Goal: Navigation & Orientation: Find specific page/section

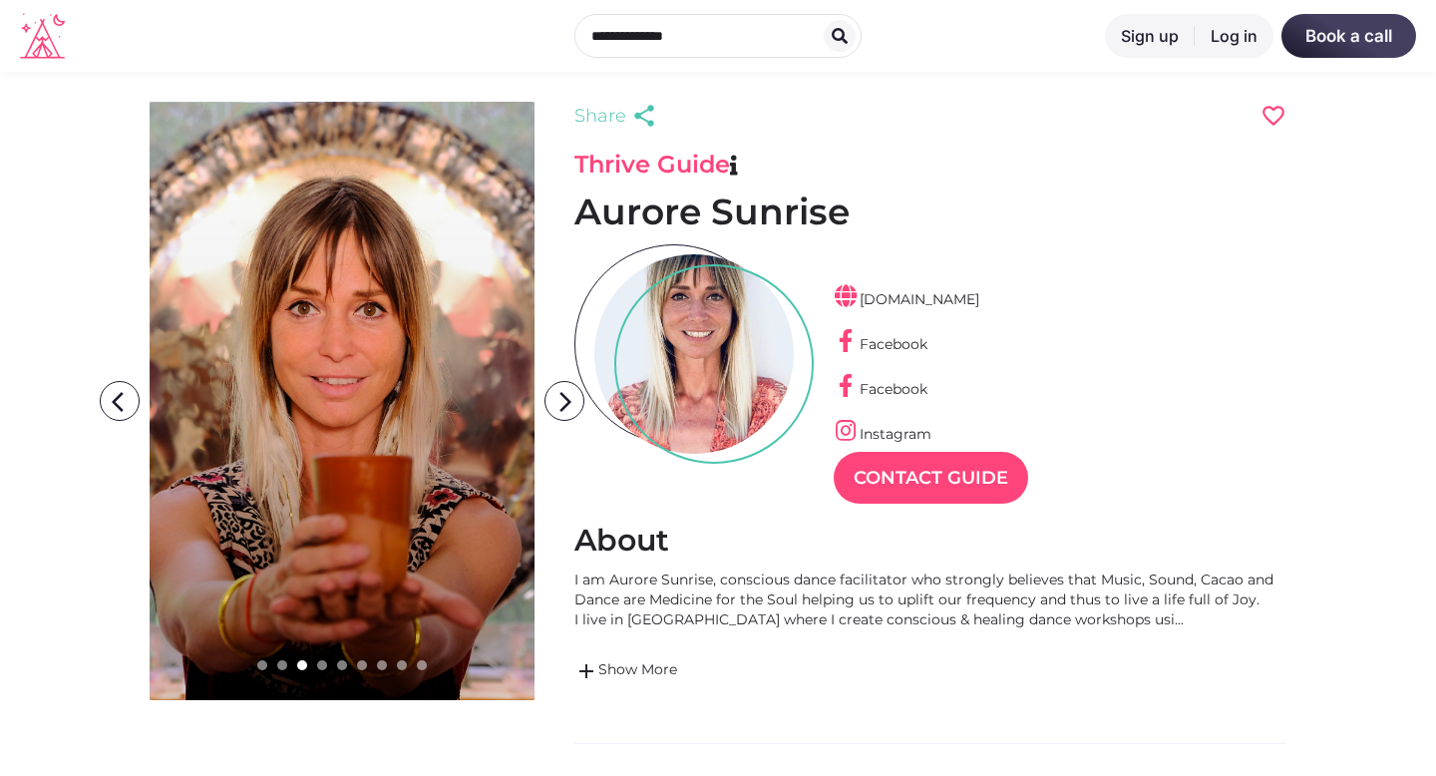
scroll to position [48, 87]
click at [567, 409] on icon "arrow_forward_ios" at bounding box center [565, 402] width 40 height 40
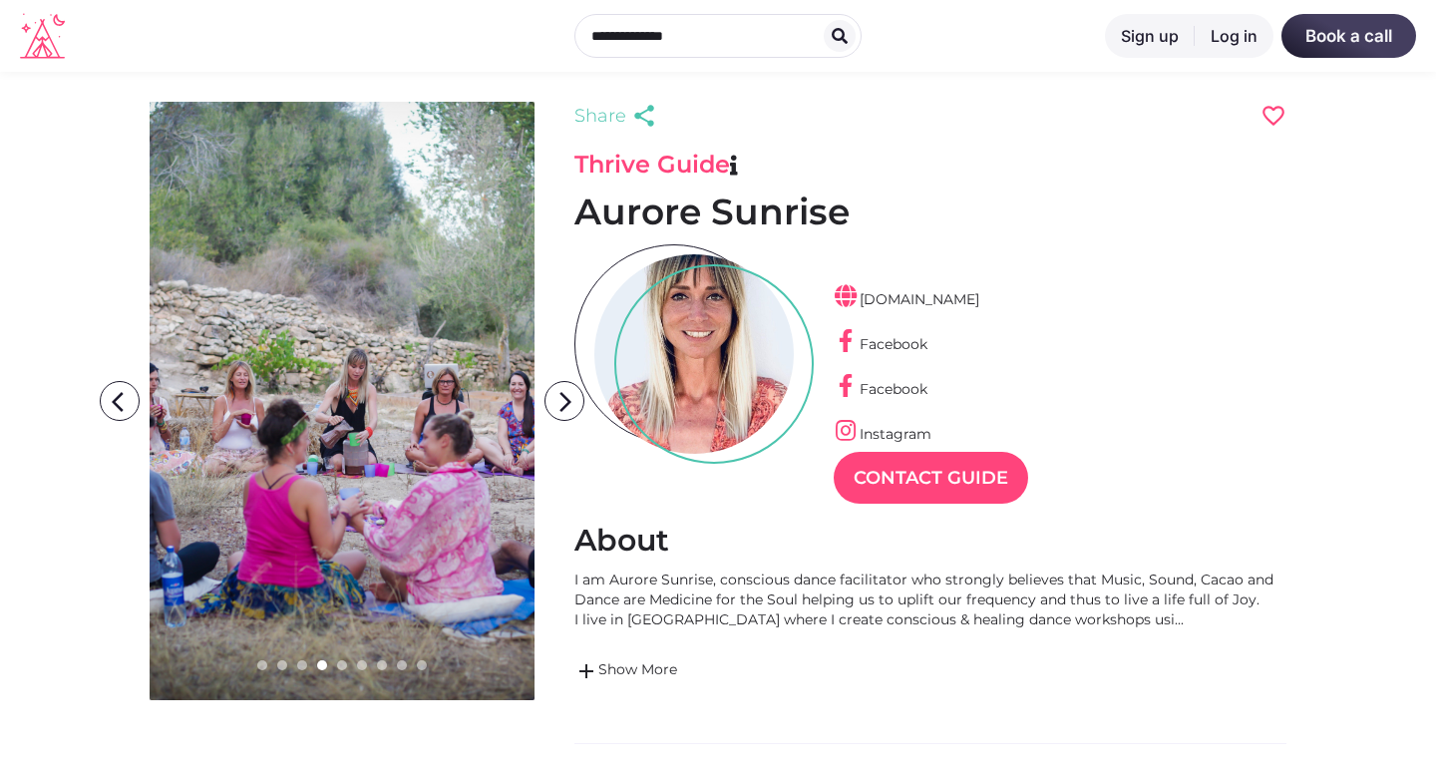
click at [567, 409] on icon "arrow_forward_ios" at bounding box center [565, 402] width 40 height 40
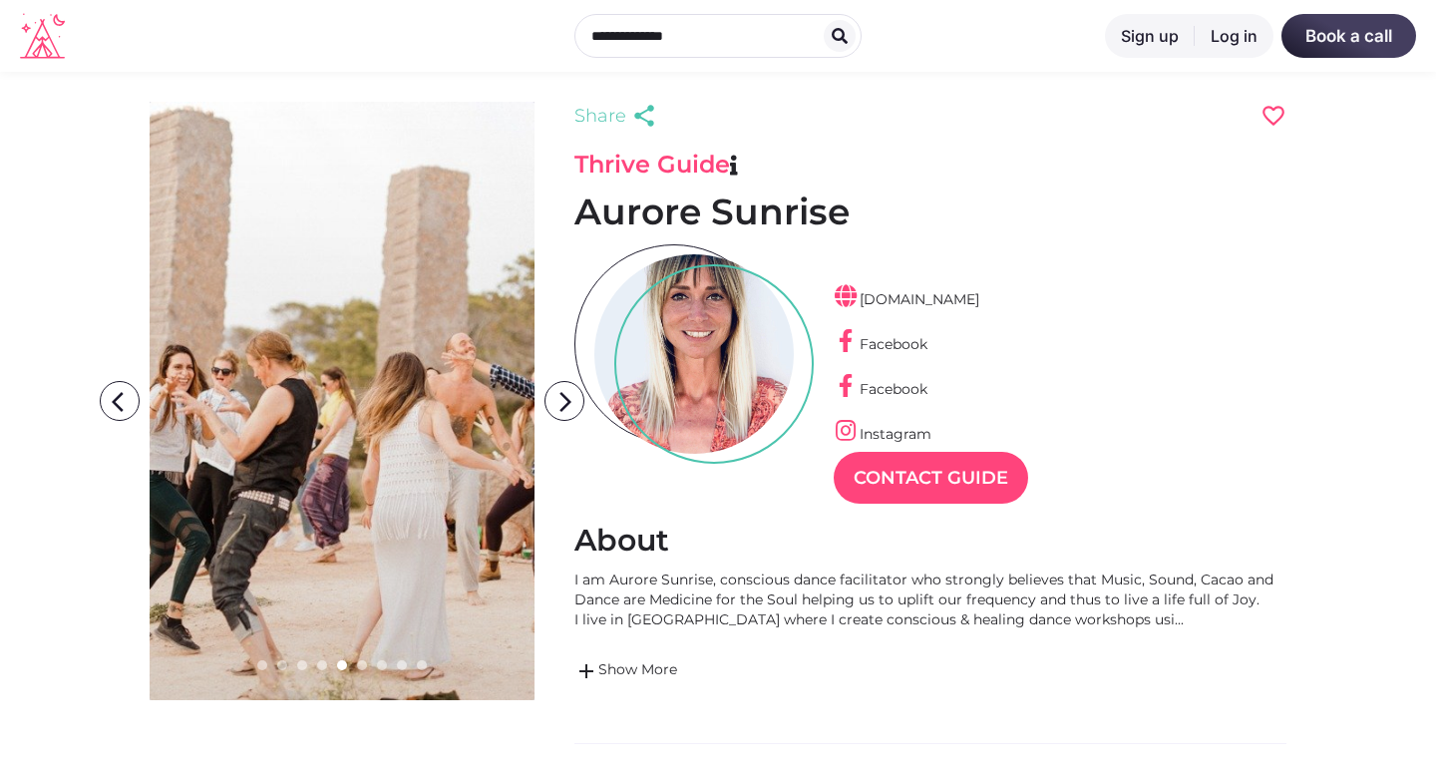
click at [567, 409] on icon "arrow_forward_ios" at bounding box center [565, 402] width 40 height 40
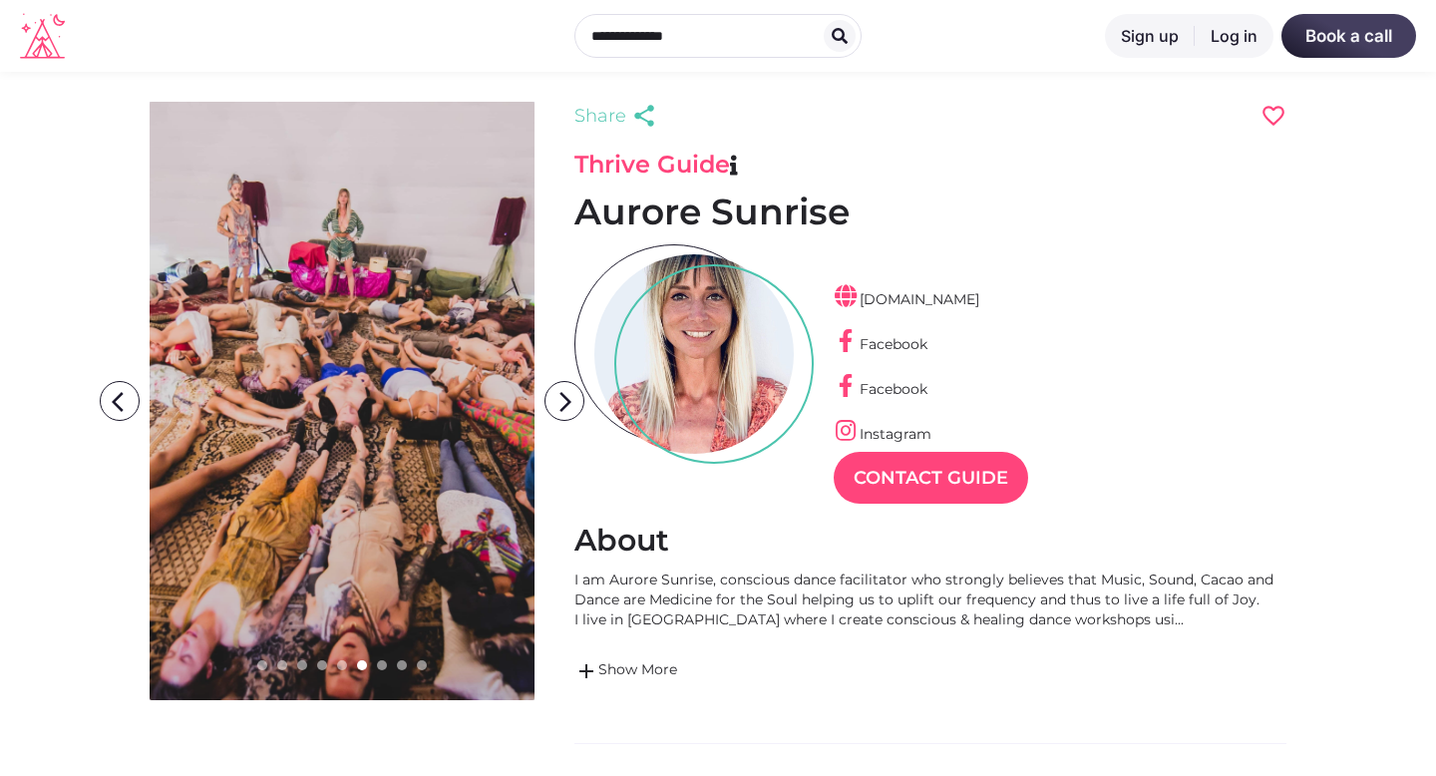
click at [567, 409] on icon "arrow_forward_ios" at bounding box center [565, 402] width 40 height 40
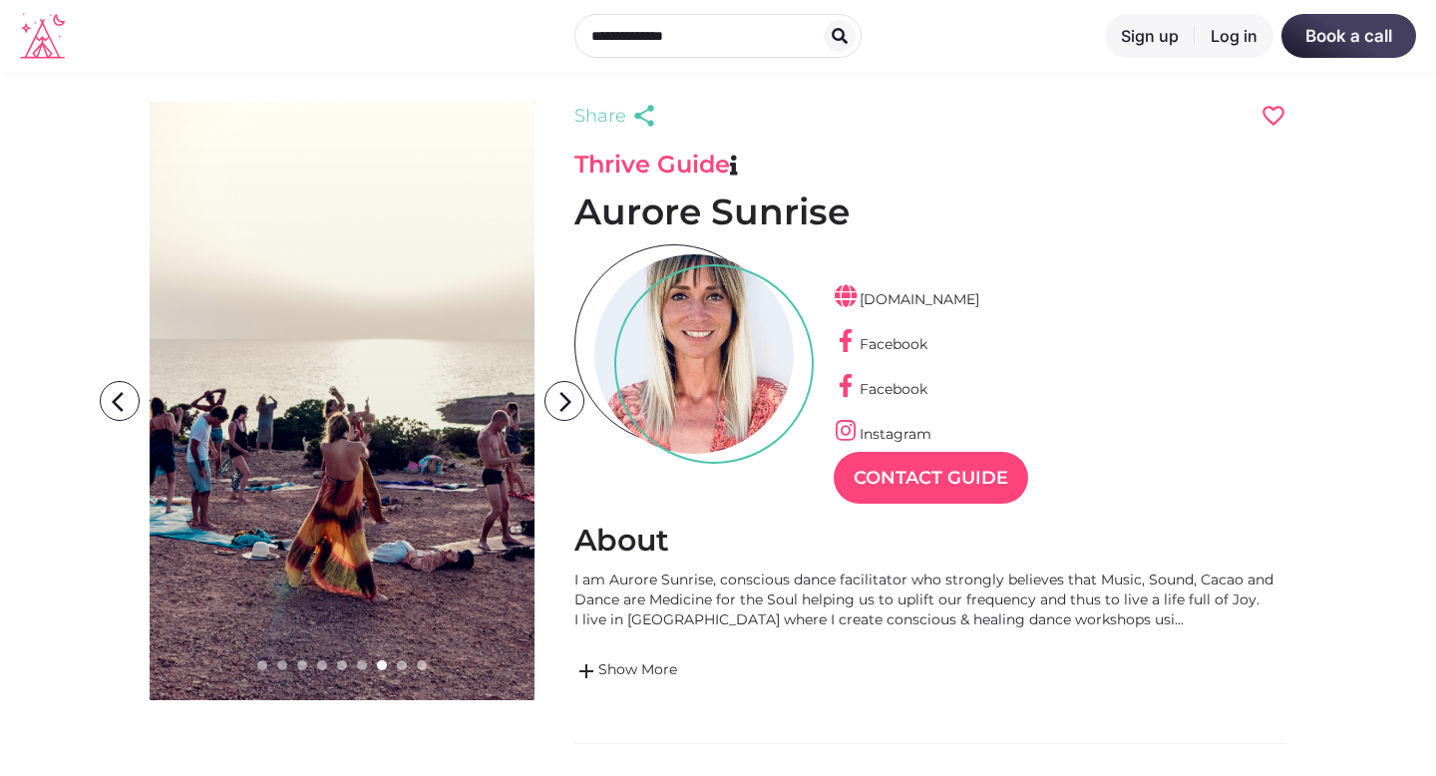
click at [567, 409] on icon "arrow_forward_ios" at bounding box center [565, 402] width 40 height 40
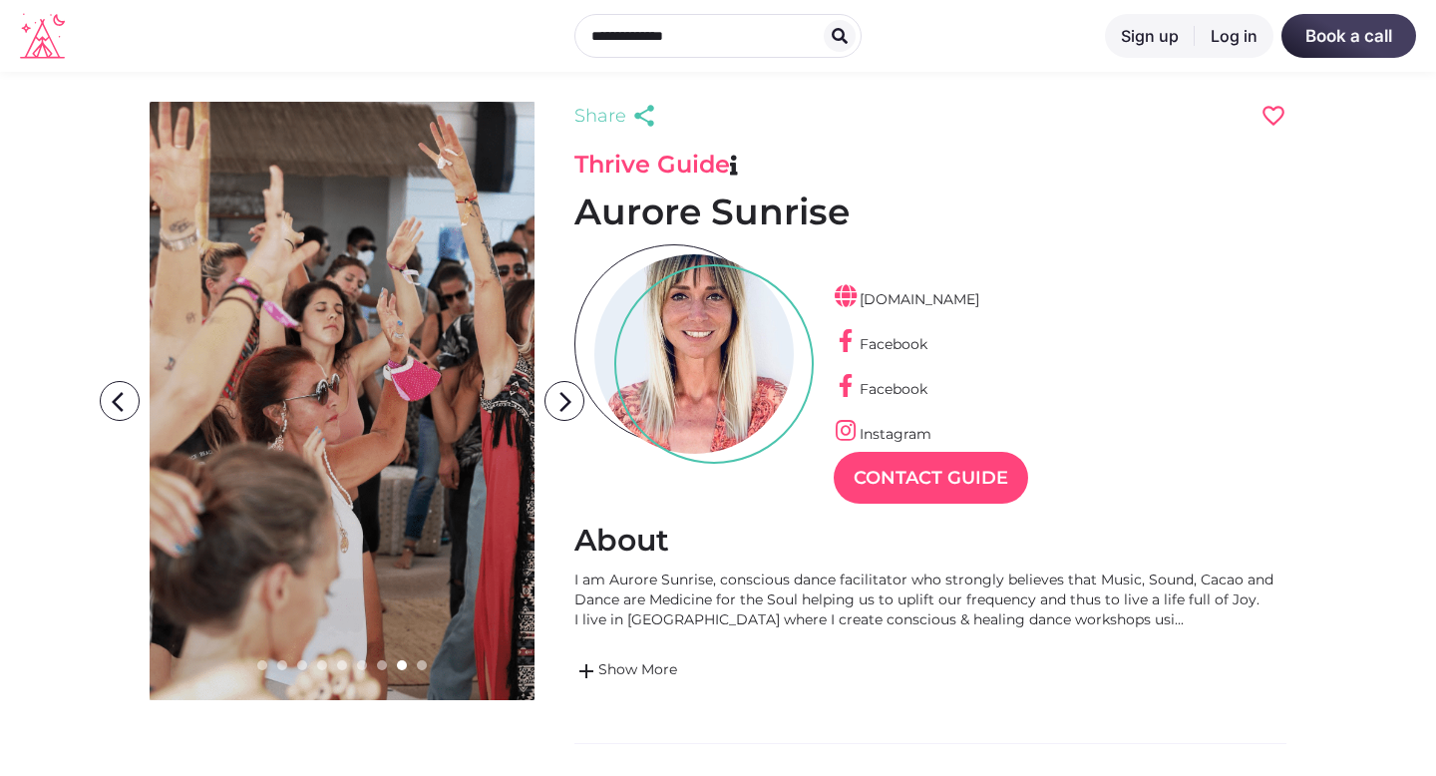
click at [567, 409] on icon "arrow_forward_ios" at bounding box center [565, 402] width 40 height 40
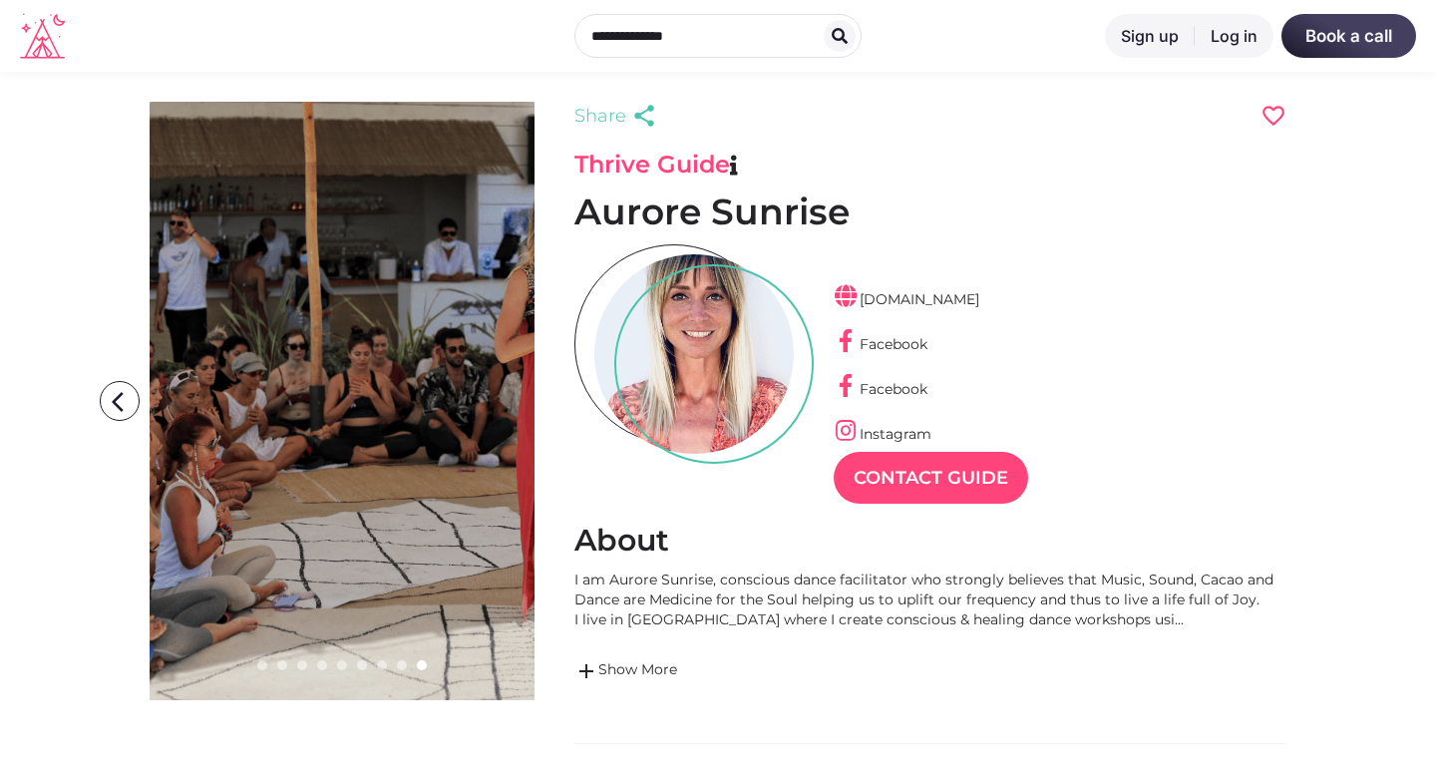
click at [567, 409] on icon "arrow_forward_ios" at bounding box center [565, 402] width 40 height 40
click at [109, 395] on icon "arrow_back_ios" at bounding box center [124, 402] width 40 height 40
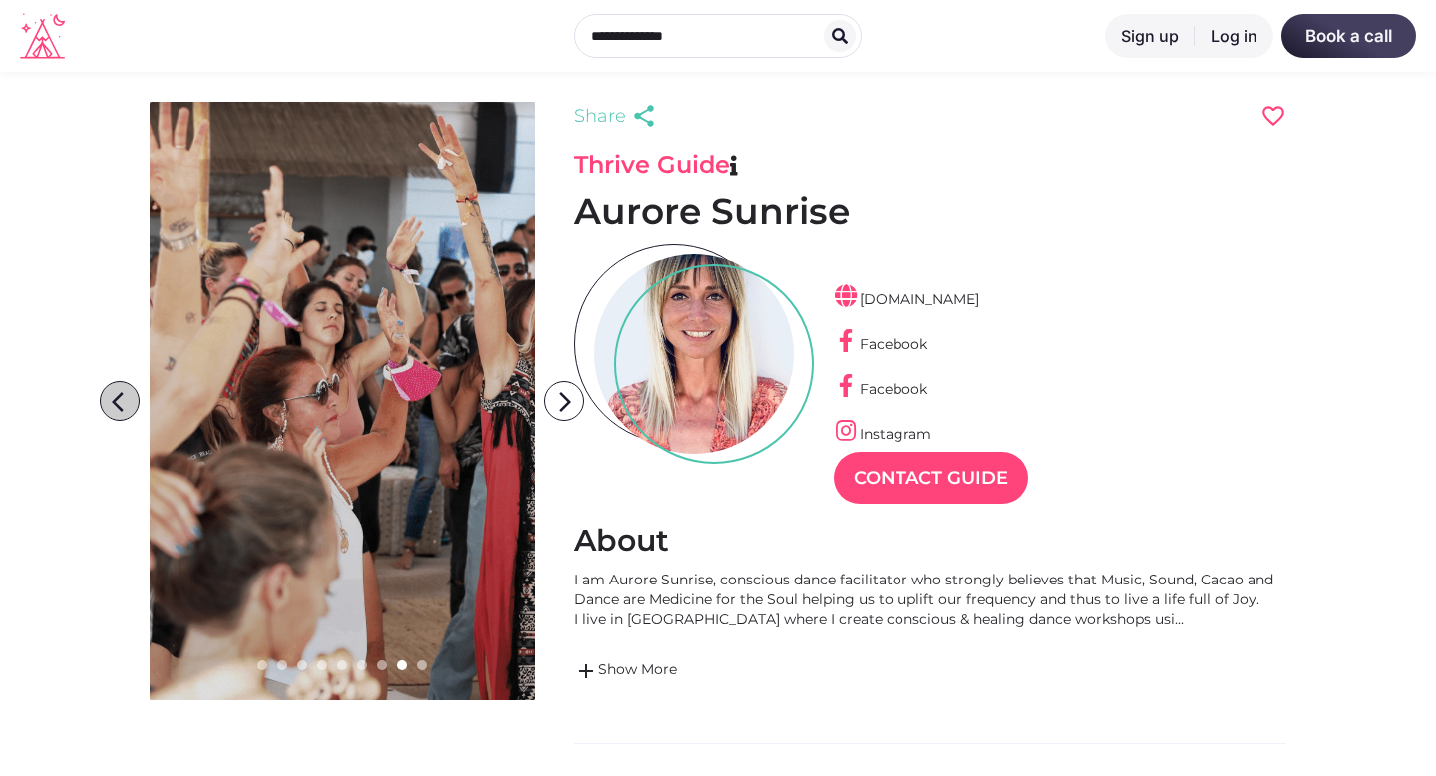
click at [109, 395] on icon "arrow_back_ios" at bounding box center [124, 402] width 40 height 40
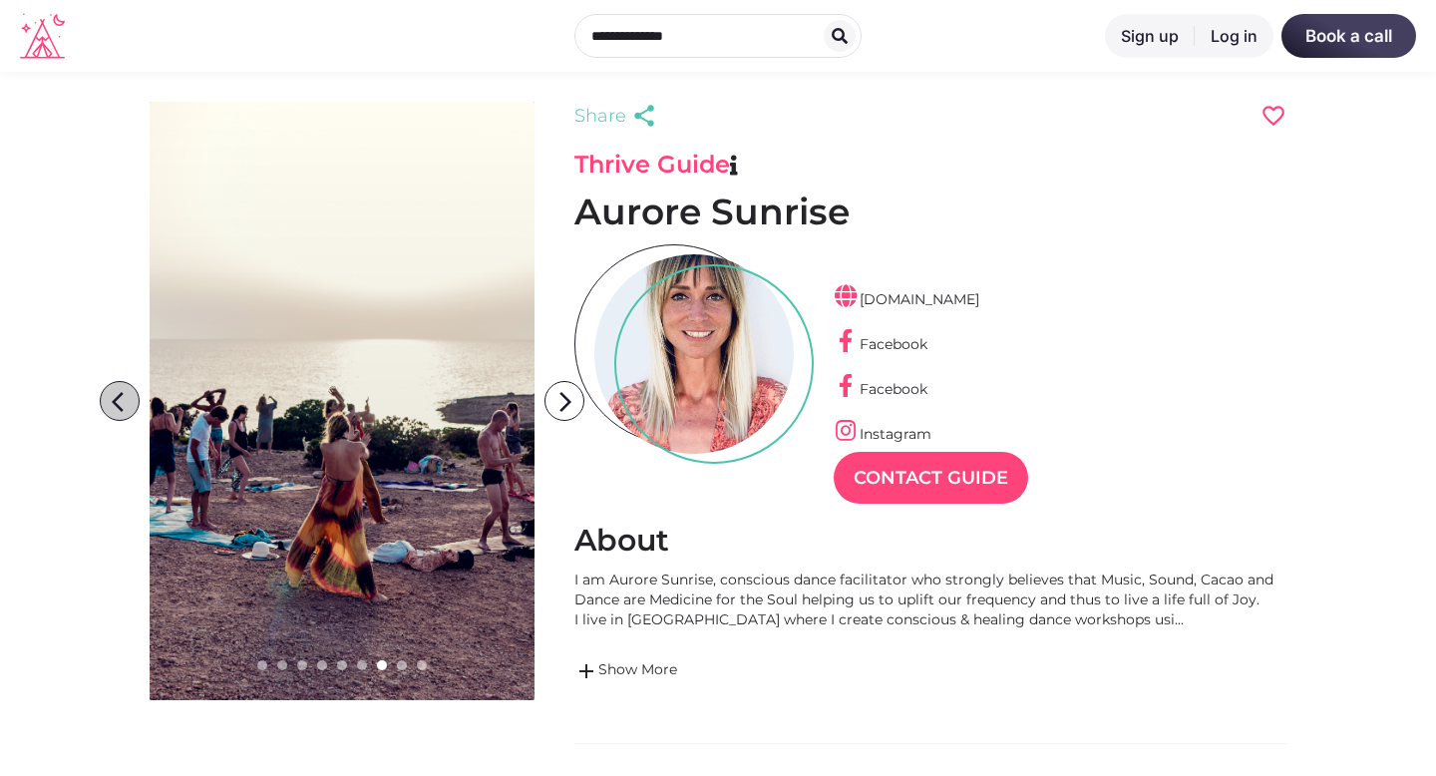
click at [109, 395] on icon "arrow_back_ios" at bounding box center [124, 402] width 40 height 40
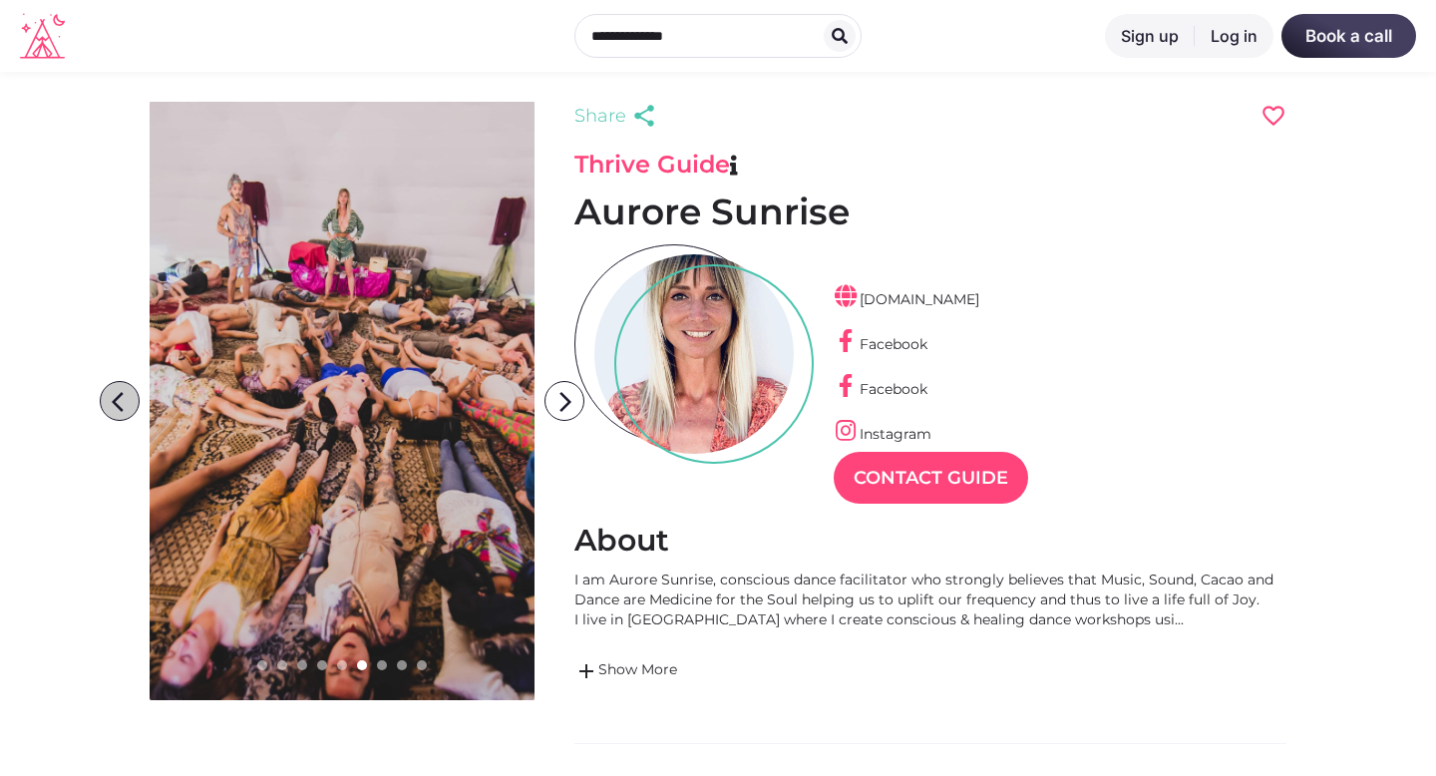
click at [109, 395] on icon "arrow_back_ios" at bounding box center [124, 402] width 40 height 40
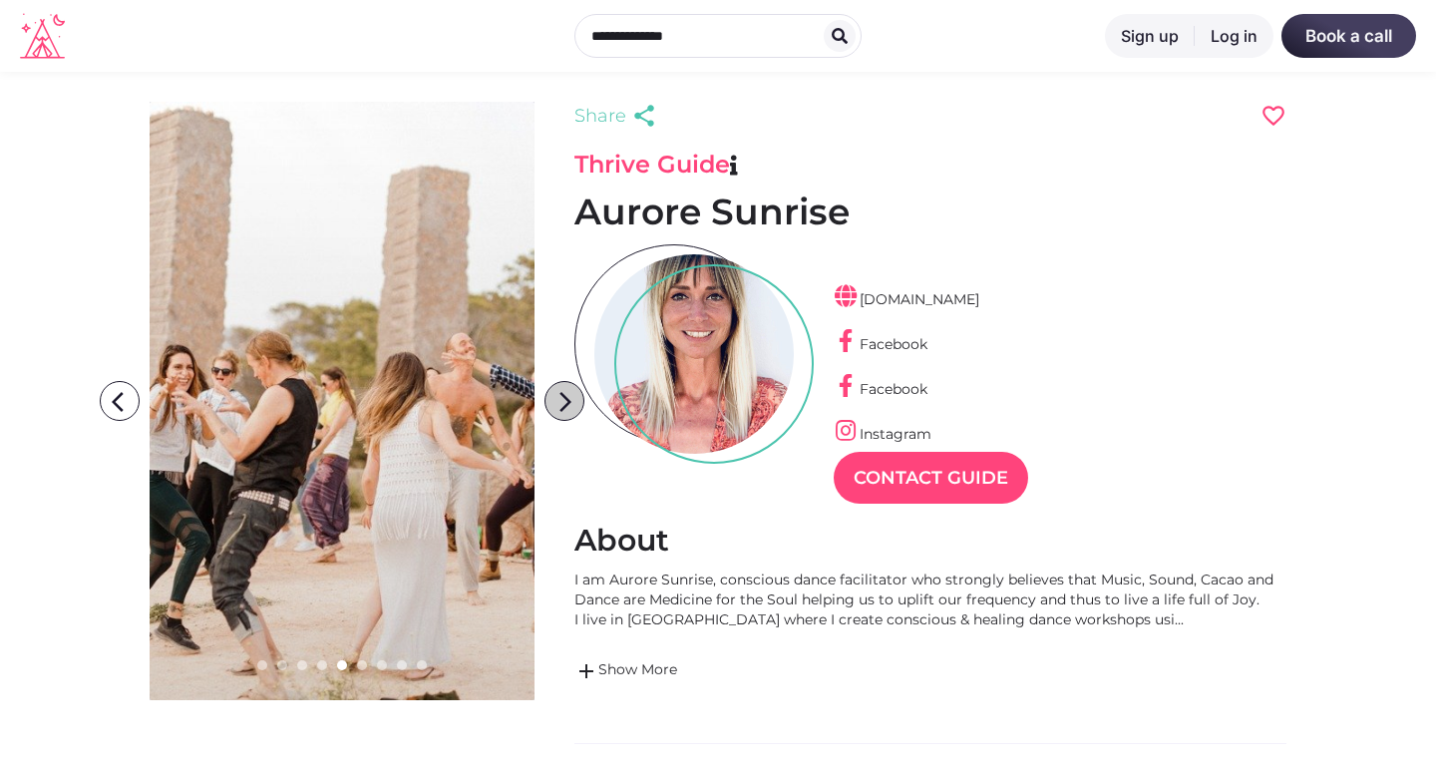
click at [561, 398] on icon "arrow_forward_ios" at bounding box center [565, 402] width 40 height 40
